Goal: Register for event/course

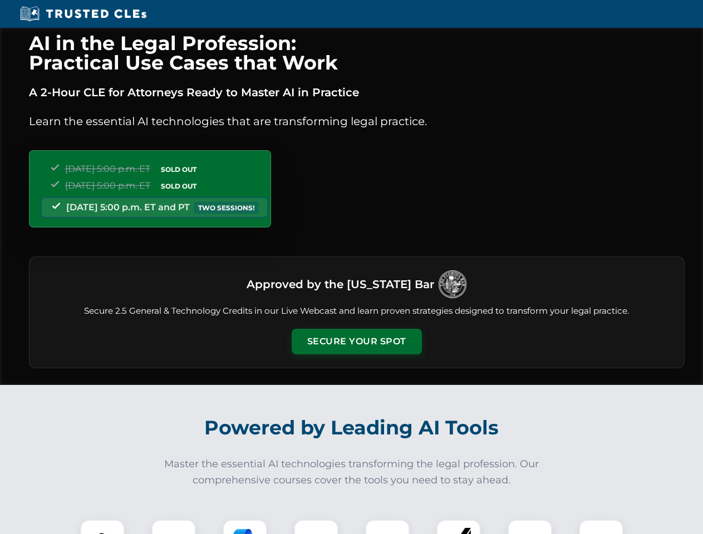
click at [356, 342] on button "Secure Your Spot" at bounding box center [356, 342] width 130 height 26
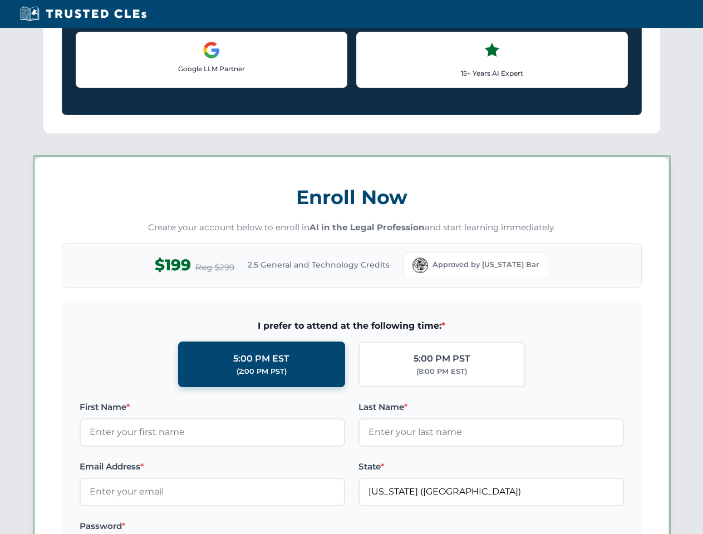
click at [102, 527] on div "AI in the Legal Profession: Practical Use Cases that Work A 2-Hour CLE for Atto…" at bounding box center [351, 521] width 703 height 2602
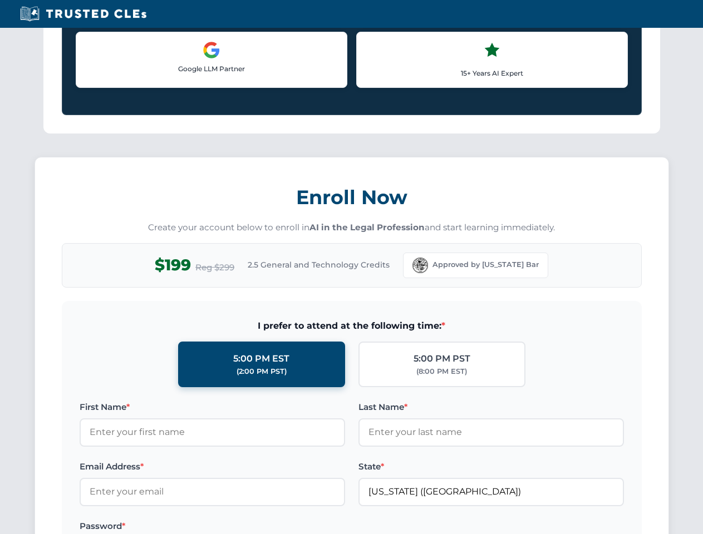
click at [174, 527] on div "AI in the Legal Profession: Practical Use Cases that Work A 2-Hour CLE for Atto…" at bounding box center [351, 521] width 703 height 2602
